Goal: Information Seeking & Learning: Find specific page/section

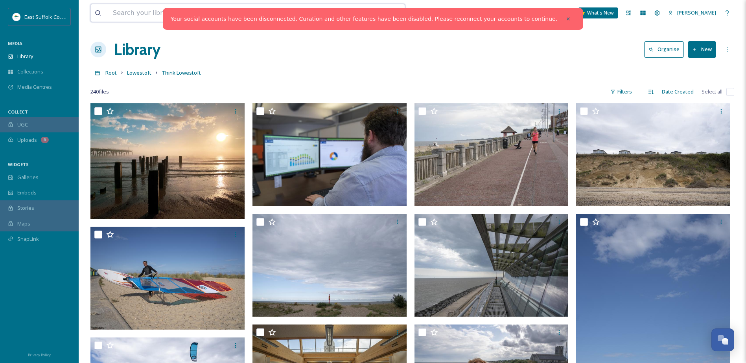
click at [129, 9] on input at bounding box center [217, 12] width 217 height 17
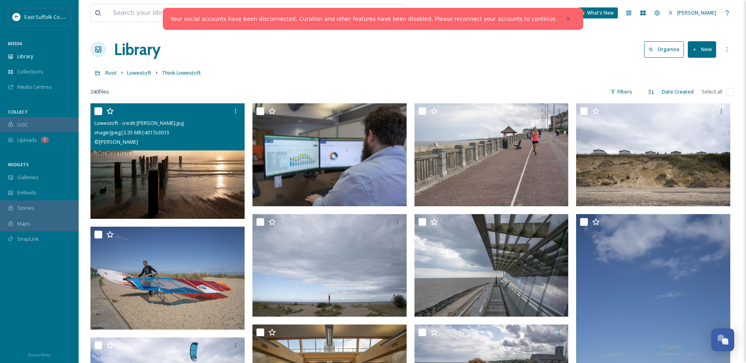
click at [144, 168] on img at bounding box center [167, 161] width 154 height 116
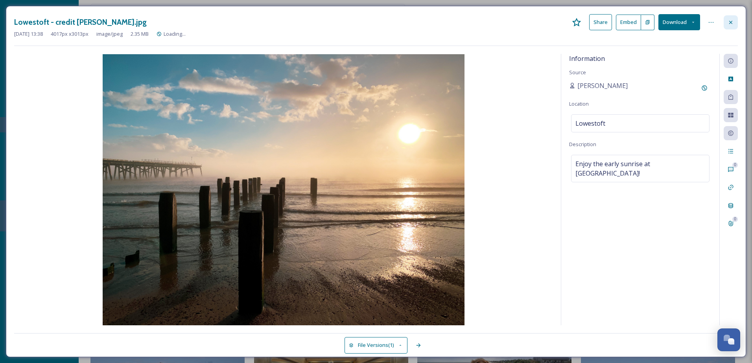
click at [725, 23] on div at bounding box center [731, 22] width 14 height 14
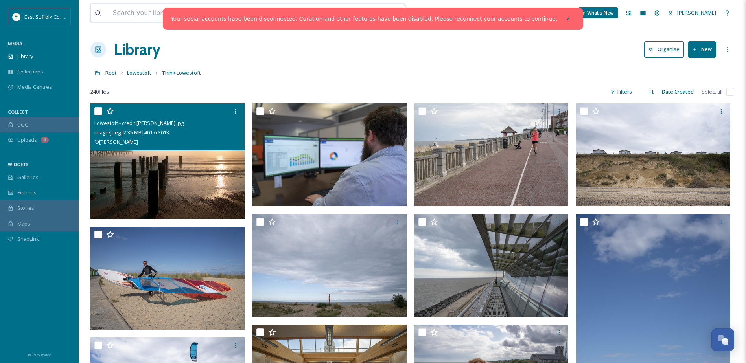
click at [149, 17] on input at bounding box center [217, 12] width 217 height 17
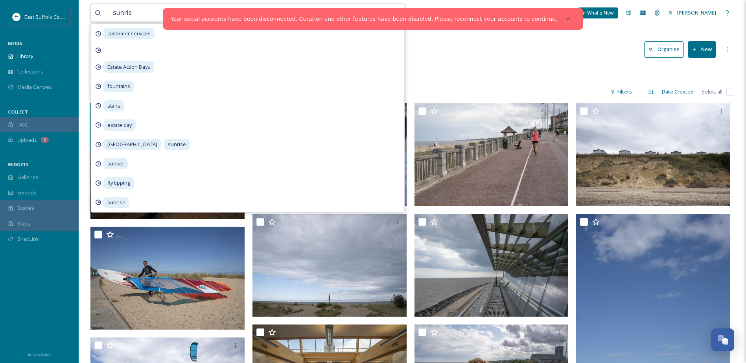
type input "sunrise"
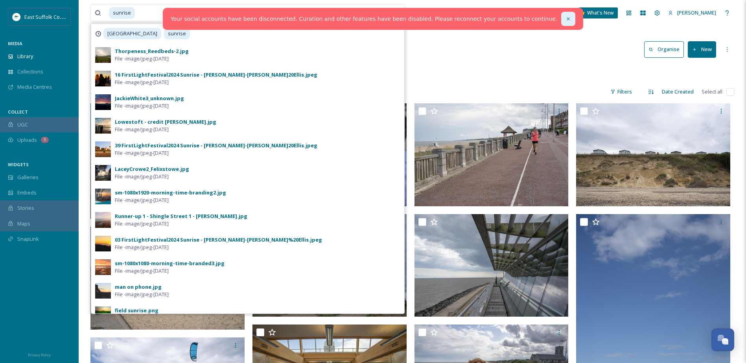
click at [561, 19] on div at bounding box center [568, 19] width 14 height 14
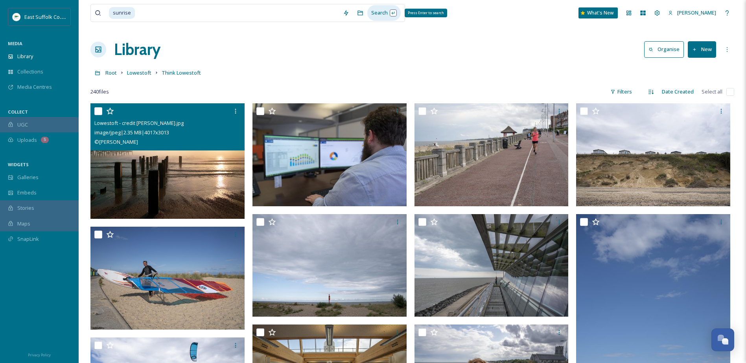
click at [373, 15] on div "Search Press Enter to search" at bounding box center [383, 12] width 33 height 15
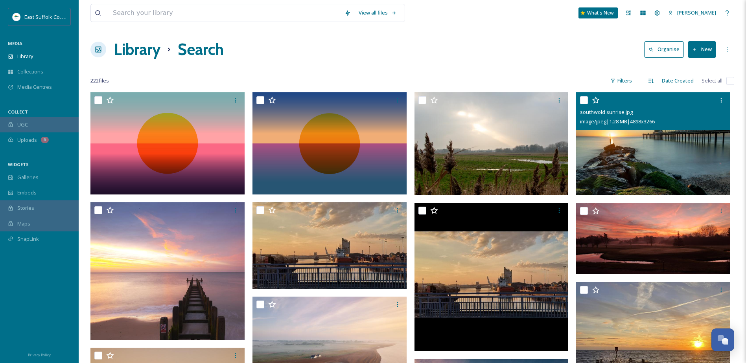
click at [624, 155] on img at bounding box center [653, 143] width 154 height 103
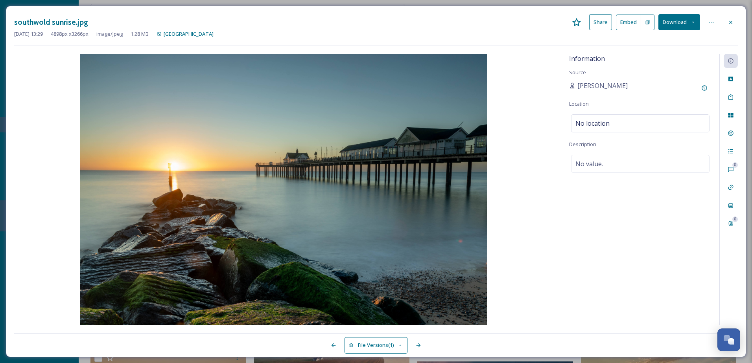
click at [735, 23] on div at bounding box center [731, 22] width 14 height 14
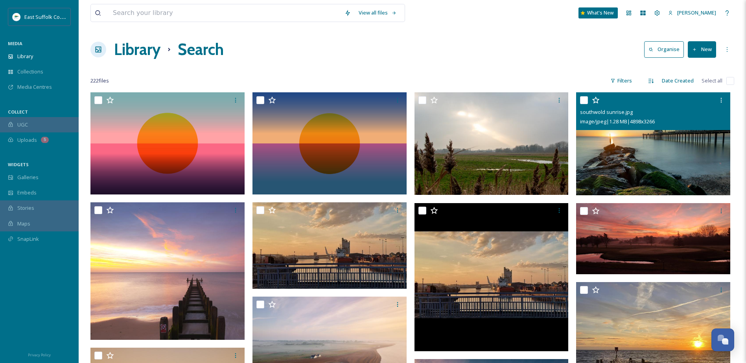
click at [608, 144] on img at bounding box center [653, 143] width 154 height 103
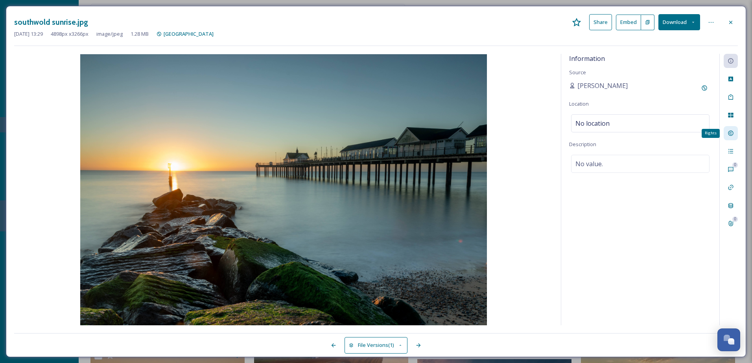
click at [728, 127] on div "Rights" at bounding box center [731, 133] width 14 height 14
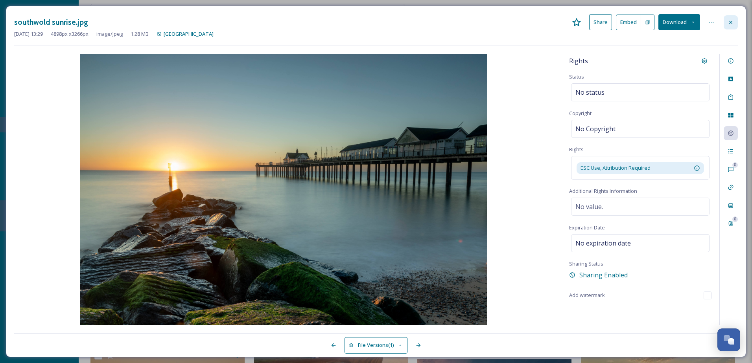
click at [727, 18] on div at bounding box center [731, 22] width 14 height 14
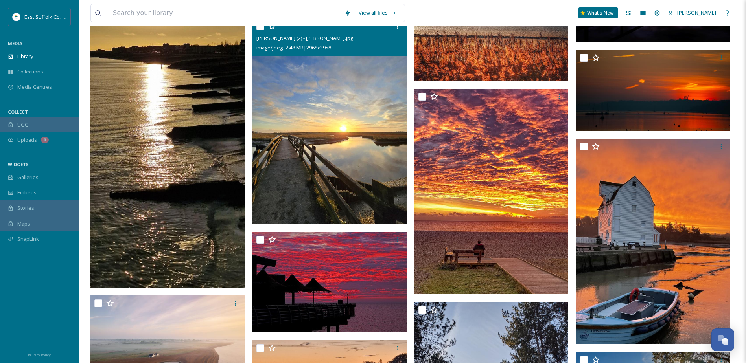
scroll to position [603, 0]
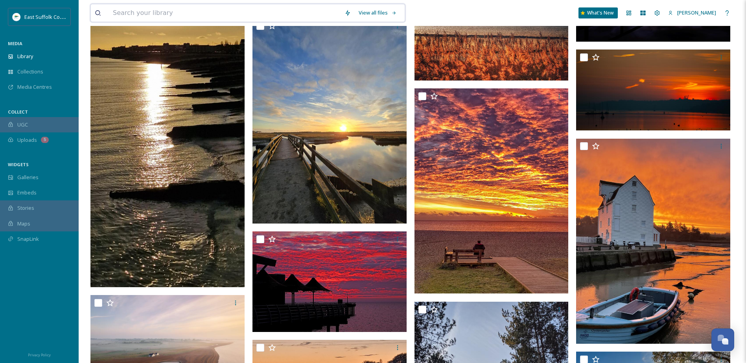
click at [221, 10] on input at bounding box center [225, 12] width 232 height 17
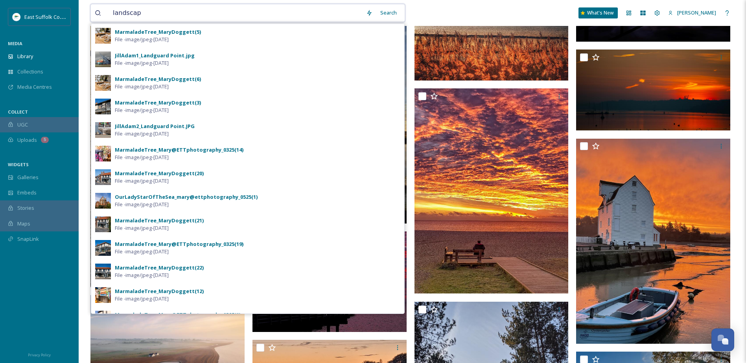
type input "landscape"
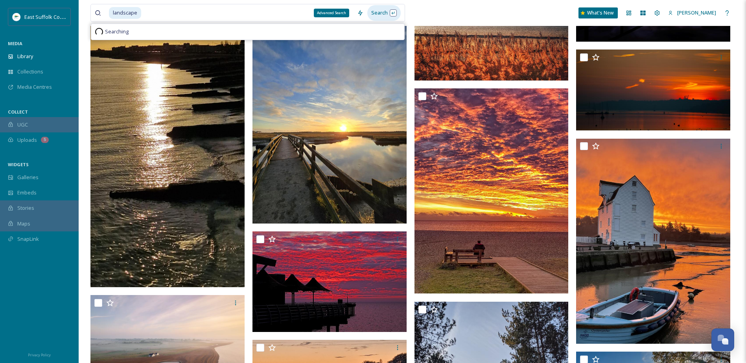
click at [368, 12] on div "Search" at bounding box center [383, 12] width 33 height 15
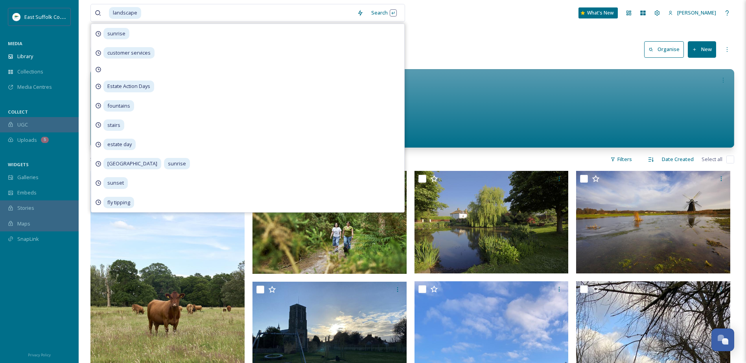
click at [472, 17] on div "landscape Search sunrise customer services Estate Action Days fountains stairs …" at bounding box center [412, 13] width 644 height 26
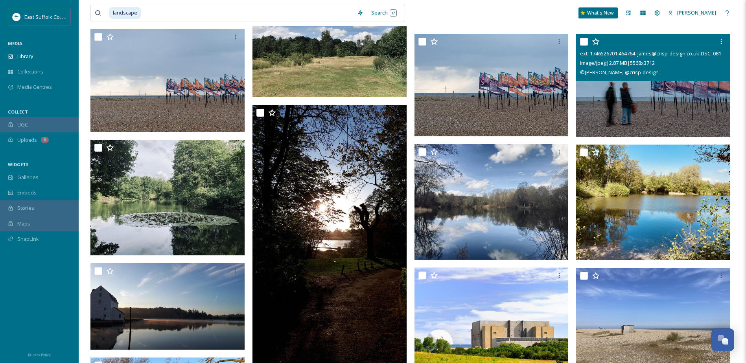
scroll to position [2290, 0]
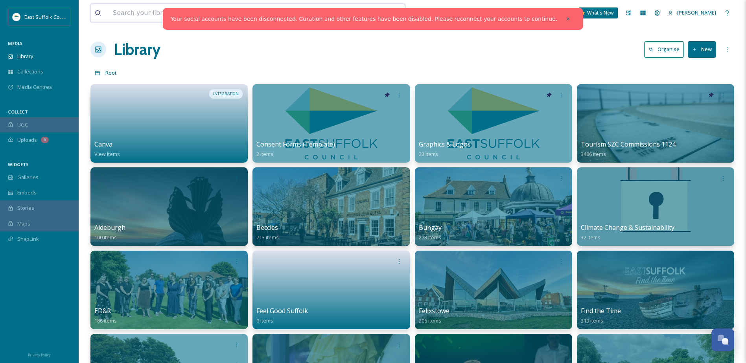
click at [162, 18] on input at bounding box center [225, 12] width 232 height 17
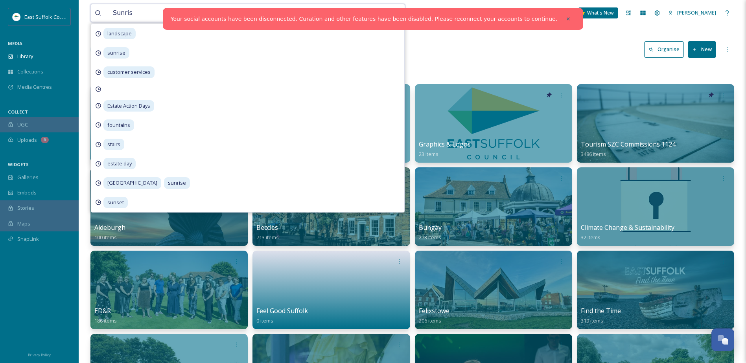
type input "Sunrise"
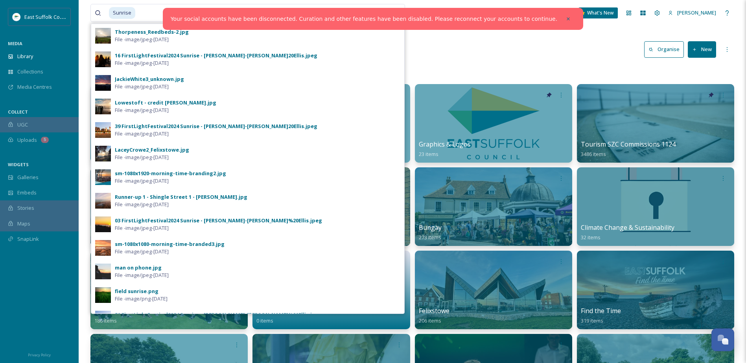
click at [561, 16] on div at bounding box center [568, 19] width 14 height 14
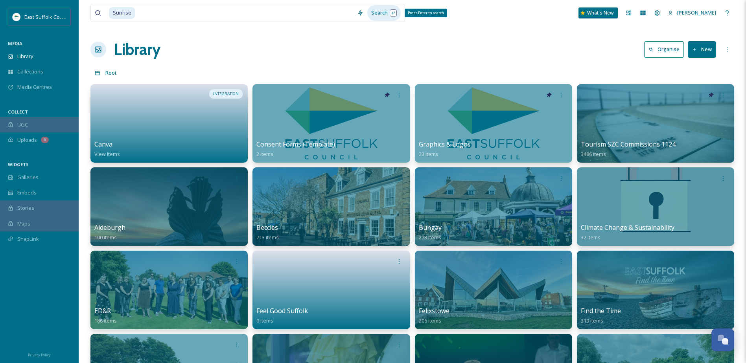
click at [380, 12] on div "Search Press Enter to search" at bounding box center [383, 12] width 33 height 15
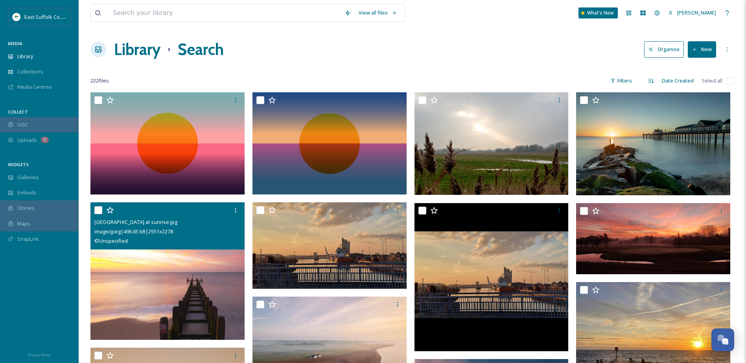
click at [142, 289] on img at bounding box center [167, 272] width 154 height 138
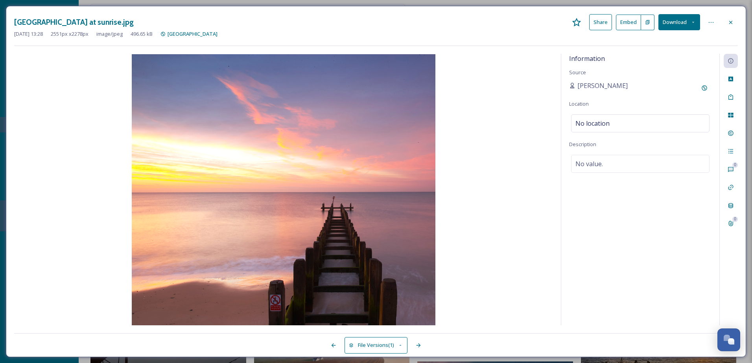
click at [593, 21] on button "Share" at bounding box center [600, 22] width 23 height 16
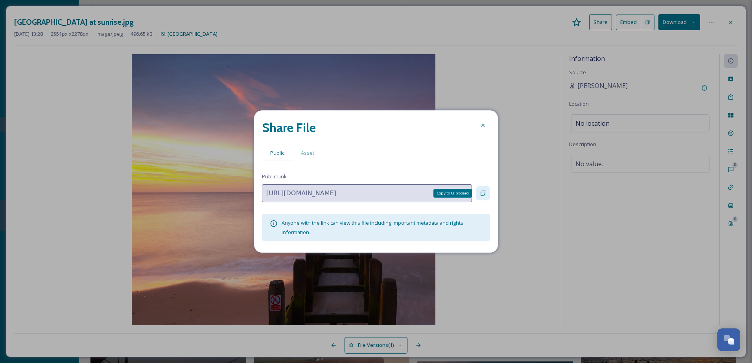
click at [482, 192] on icon at bounding box center [483, 193] width 6 height 6
click at [485, 123] on icon at bounding box center [483, 125] width 6 height 6
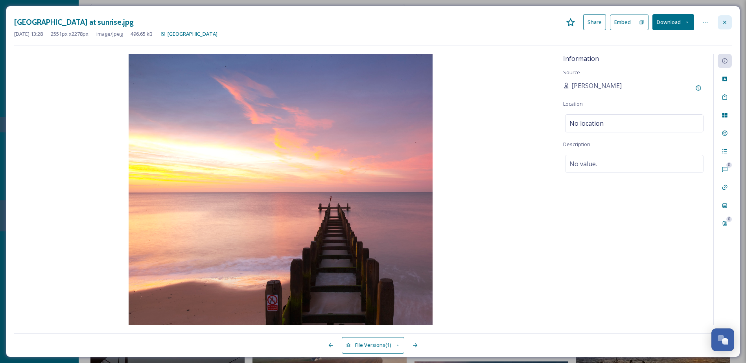
click at [726, 23] on icon at bounding box center [724, 21] width 3 height 3
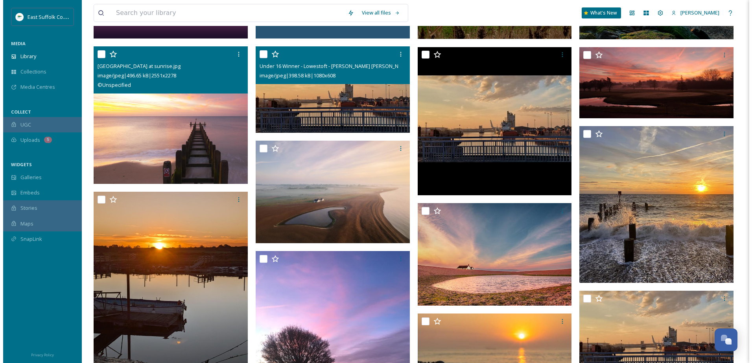
scroll to position [157, 0]
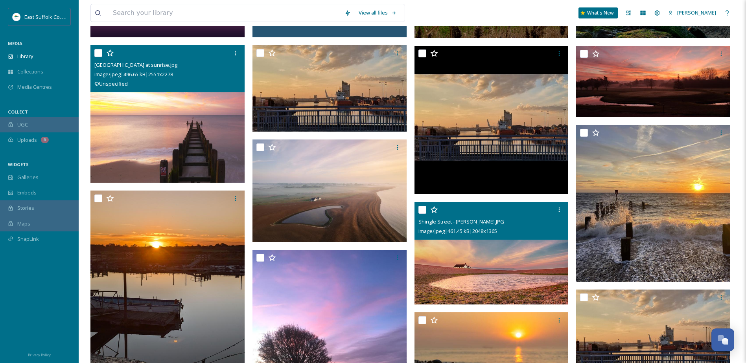
click at [474, 265] on img at bounding box center [491, 253] width 154 height 103
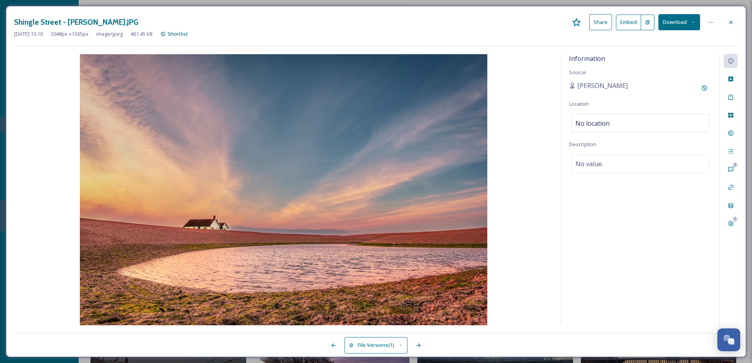
click at [596, 26] on button "Share" at bounding box center [600, 22] width 23 height 16
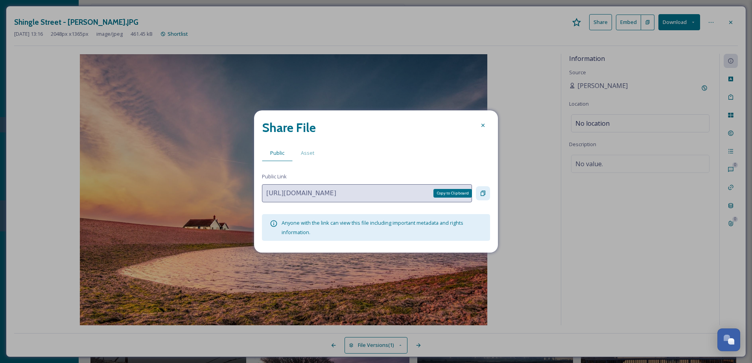
click at [485, 192] on icon at bounding box center [483, 193] width 5 height 5
